Goal: Obtain resource: Download file/media

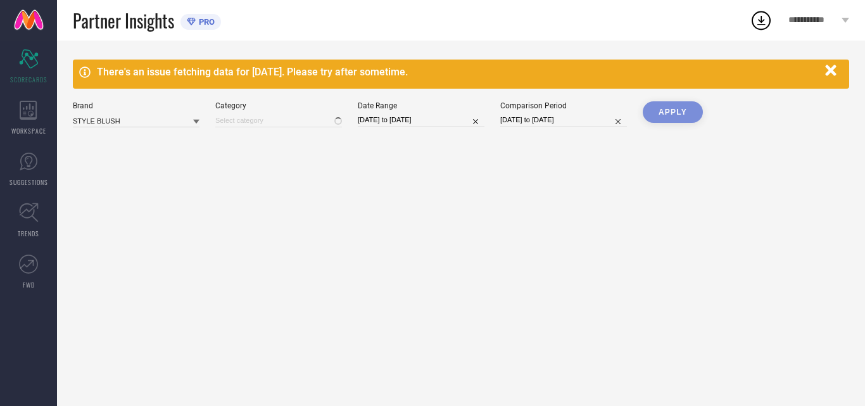
type input "All"
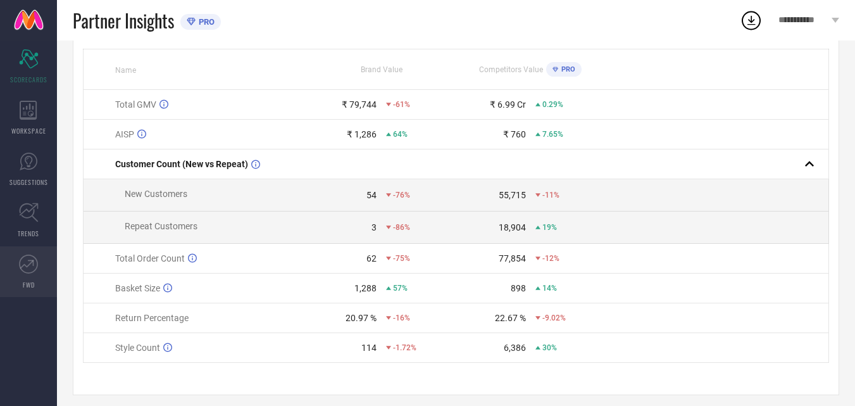
scroll to position [169, 0]
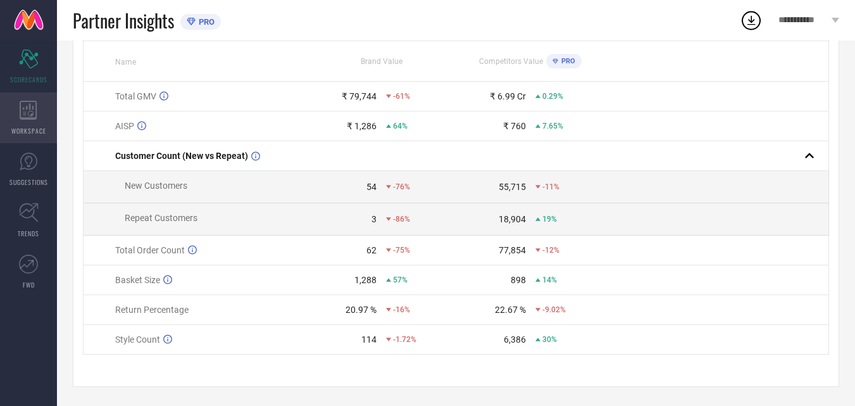
click at [14, 129] on span "WORKSPACE" at bounding box center [28, 130] width 35 height 9
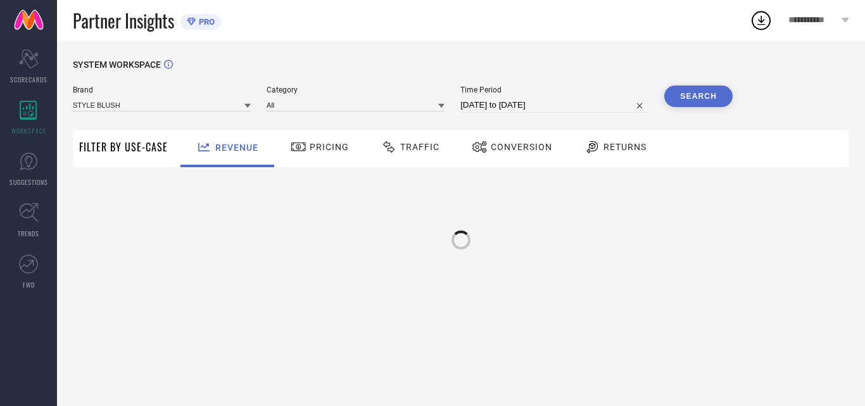
type input "STYLE BLUSH"
type input "All"
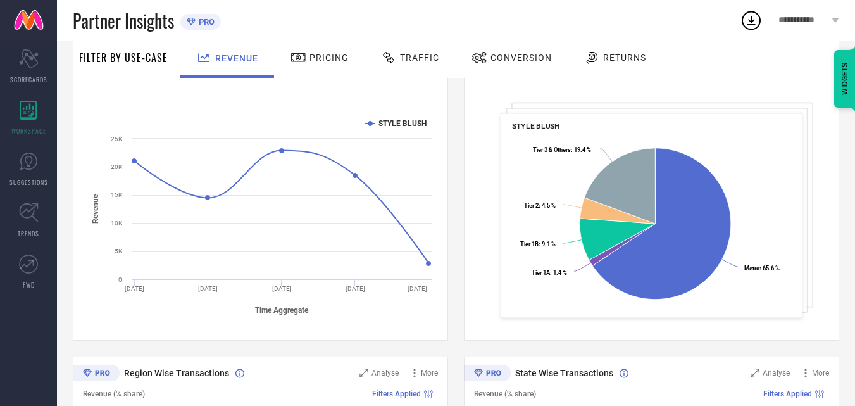
scroll to position [101, 0]
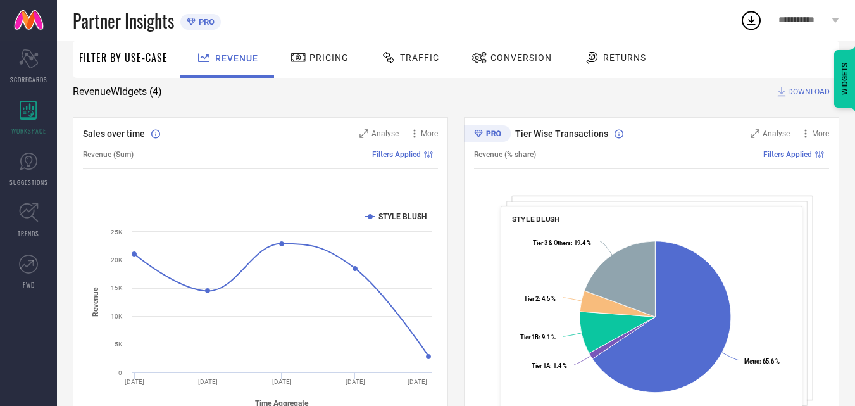
click at [414, 66] on div "Traffic" at bounding box center [410, 58] width 65 height 22
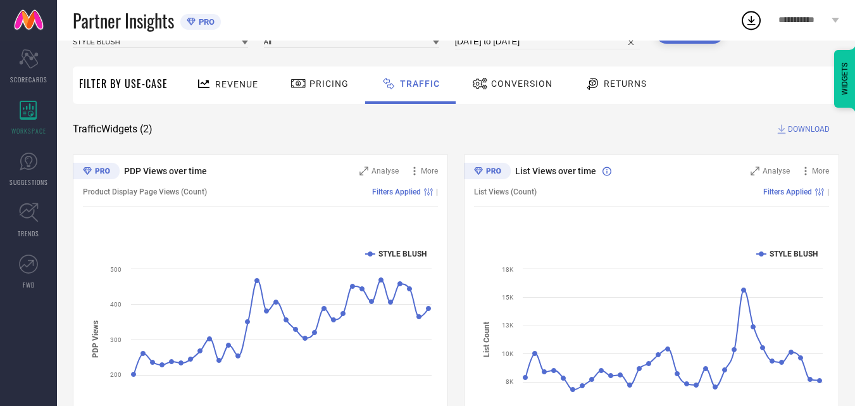
scroll to position [0, 0]
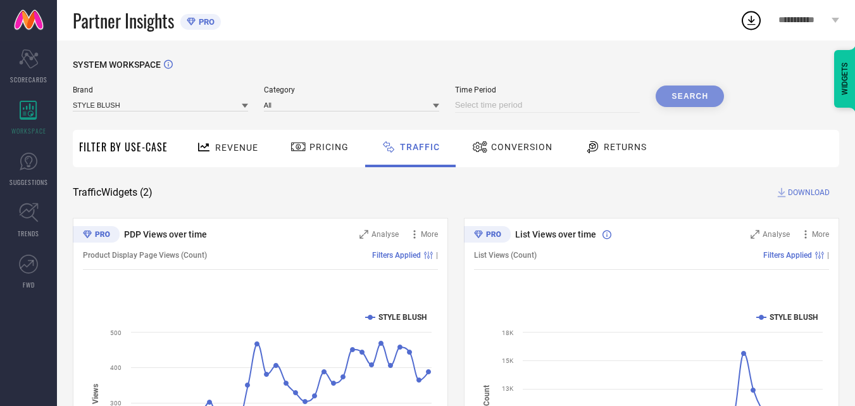
click at [540, 98] on div "Time Period" at bounding box center [548, 98] width 186 height 27
select select "8"
select select "2025"
select select "9"
select select "2025"
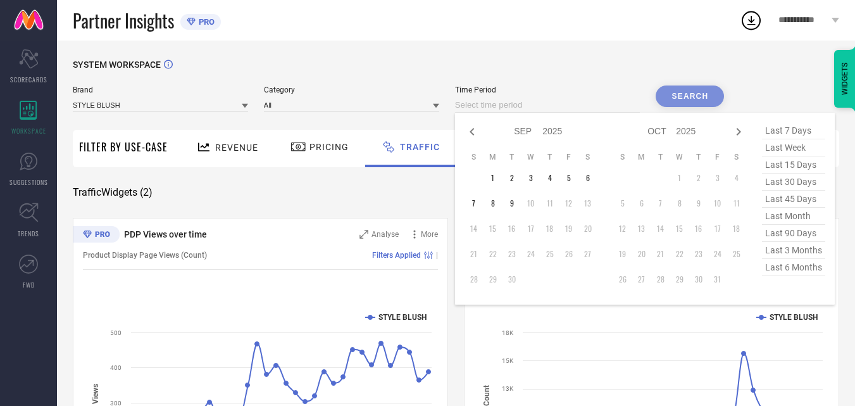
click at [520, 105] on input at bounding box center [548, 105] width 186 height 15
click at [498, 181] on td "1" at bounding box center [493, 177] width 19 height 19
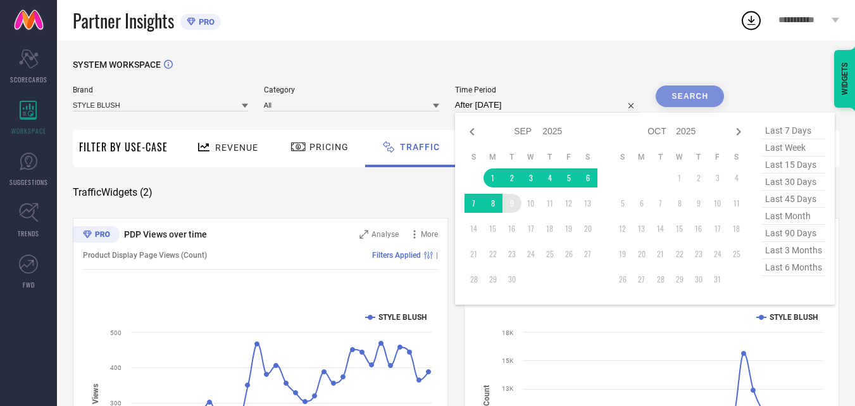
type input "[DATE] to [DATE]"
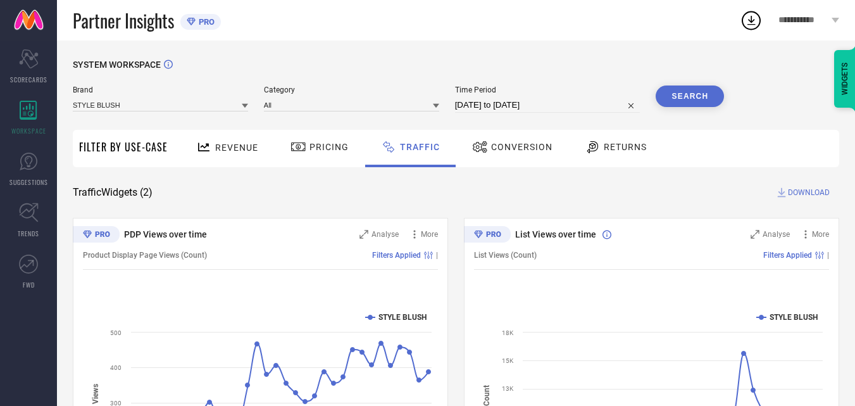
click at [695, 97] on button "Search" at bounding box center [690, 96] width 68 height 22
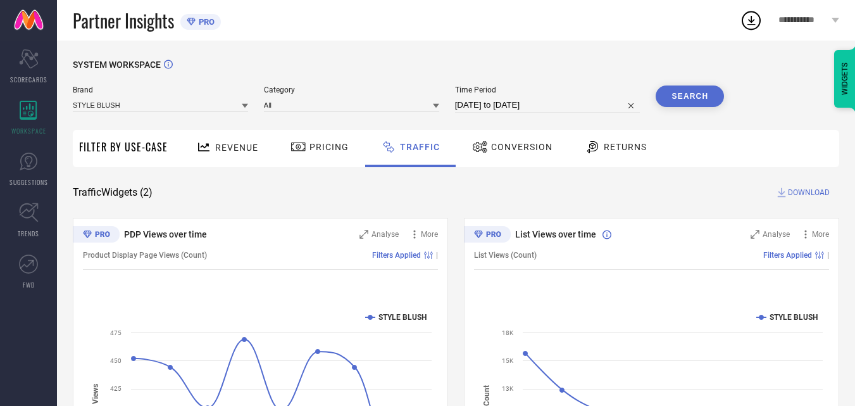
click at [799, 191] on span "DOWNLOAD" at bounding box center [809, 192] width 42 height 13
click at [502, 148] on span "Conversion" at bounding box center [521, 147] width 61 height 10
